Goal: Transaction & Acquisition: Purchase product/service

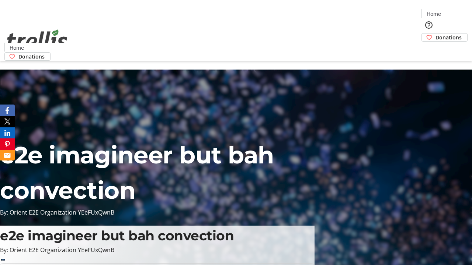
click at [435, 34] on span "Donations" at bounding box center [448, 38] width 26 height 8
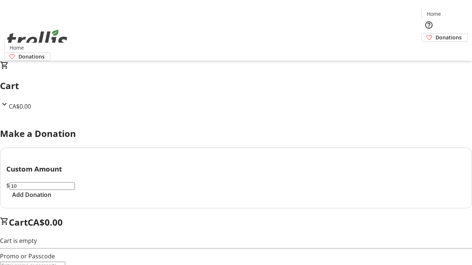
click at [51, 199] on span "Add Donation" at bounding box center [31, 195] width 39 height 9
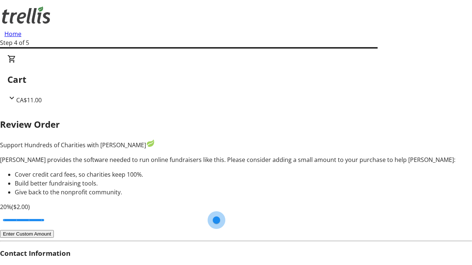
type input "20"
click at [52, 212] on input "Cover fees percentage" at bounding box center [23, 220] width 57 height 16
